Goal: Transaction & Acquisition: Subscribe to service/newsletter

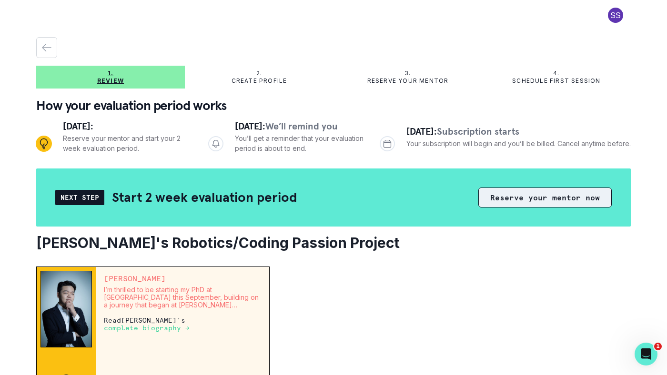
click at [516, 198] on button "Reserve your mentor now" at bounding box center [544, 198] width 133 height 20
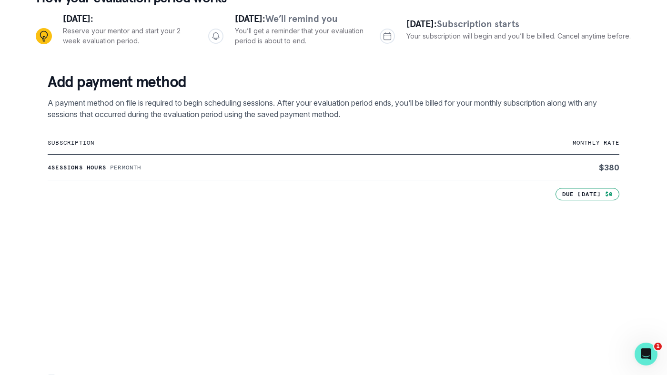
scroll to position [215, 0]
